Goal: Check status: Check status

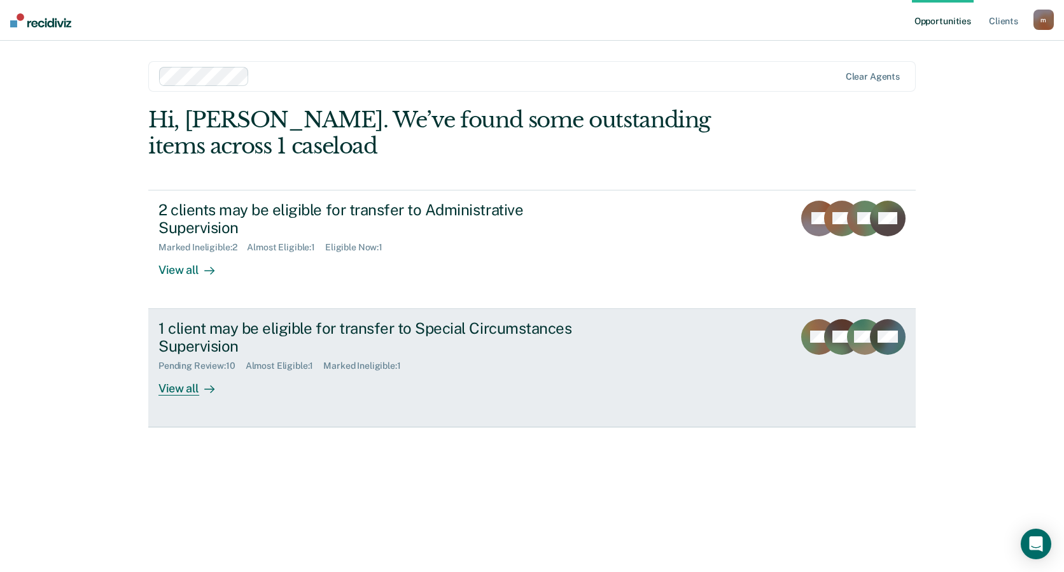
click at [365, 332] on div "1 client may be eligible for transfer to Special Circumstances Supervision" at bounding box center [381, 337] width 447 height 37
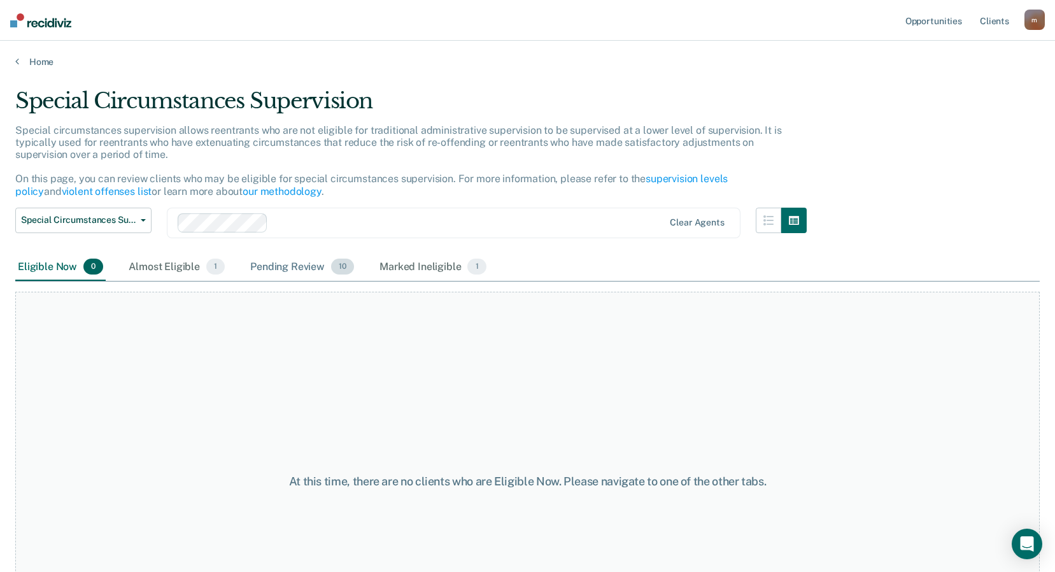
click at [319, 268] on div "Pending Review 10" at bounding box center [302, 267] width 109 height 28
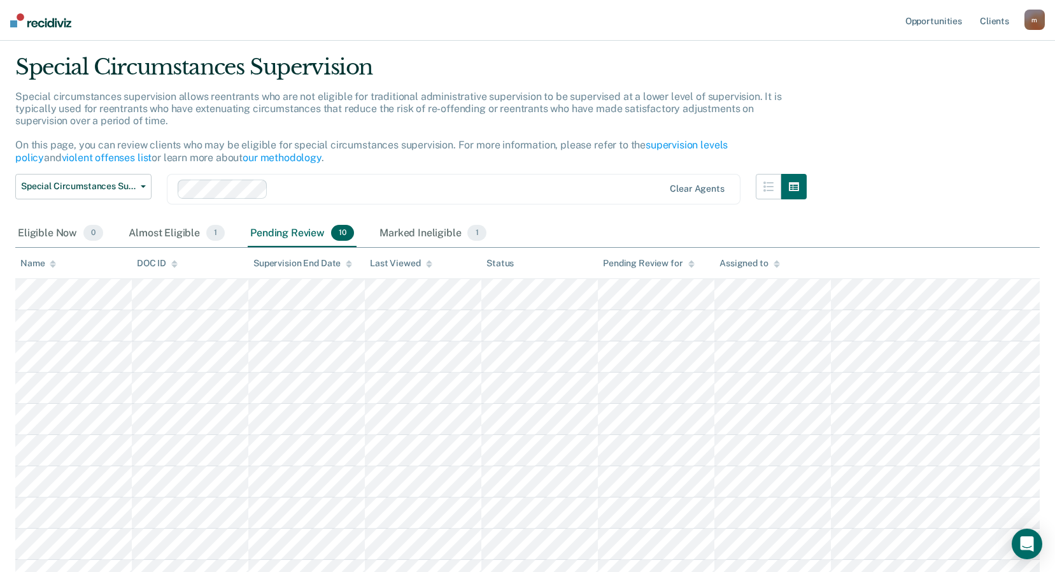
scroll to position [53, 0]
